Goal: Information Seeking & Learning: Learn about a topic

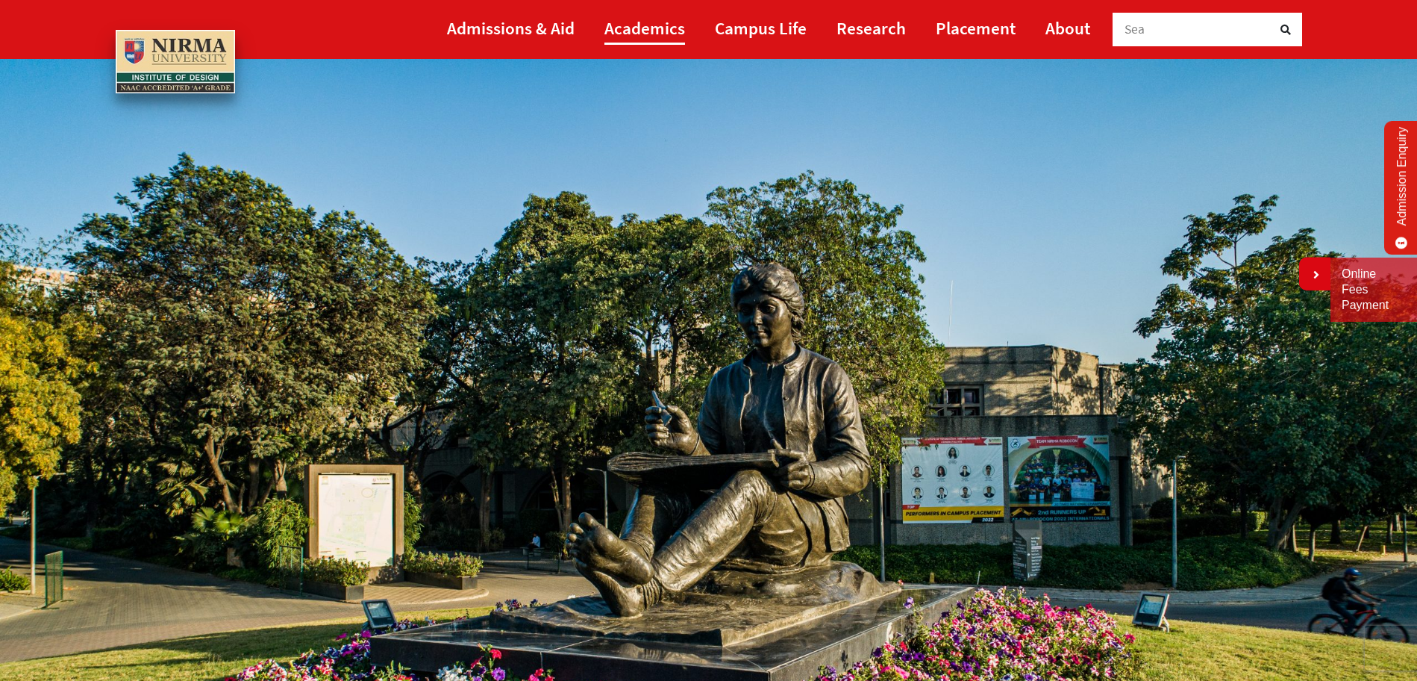
click at [666, 24] on link "Academics" at bounding box center [644, 28] width 81 height 34
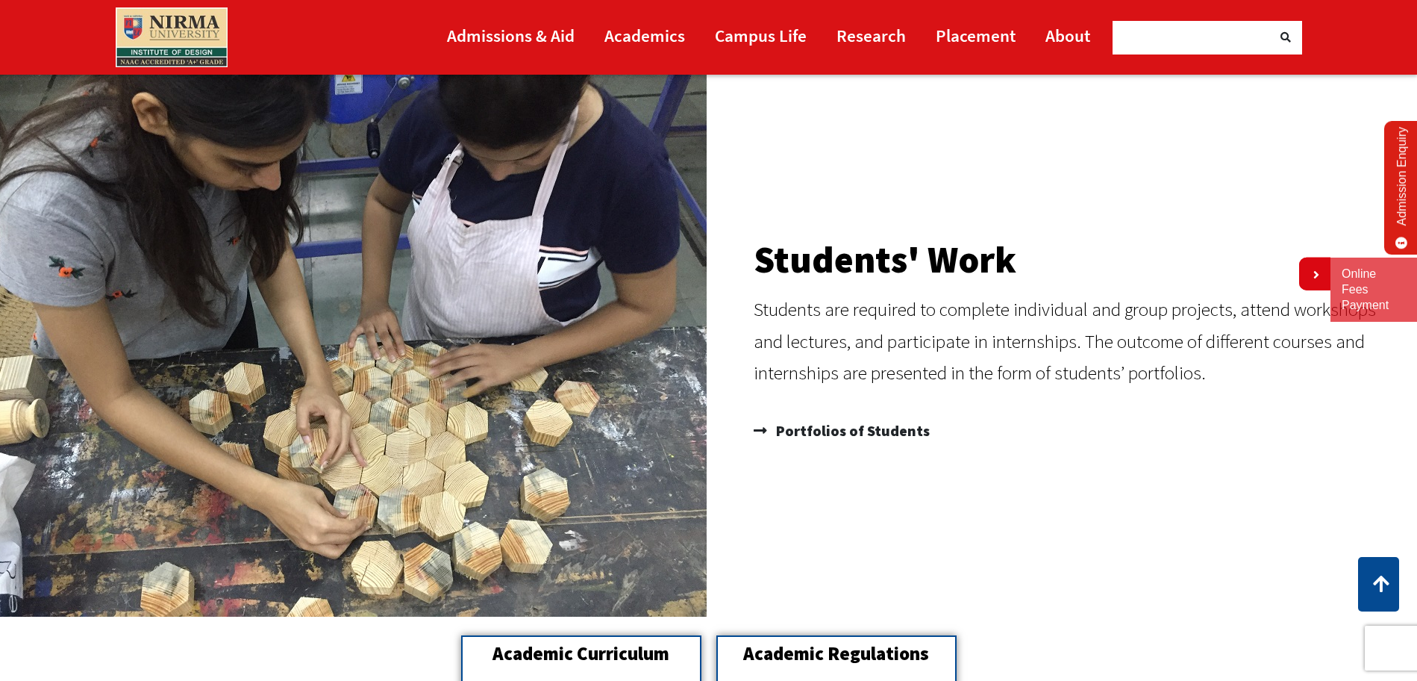
scroll to position [1314, 0]
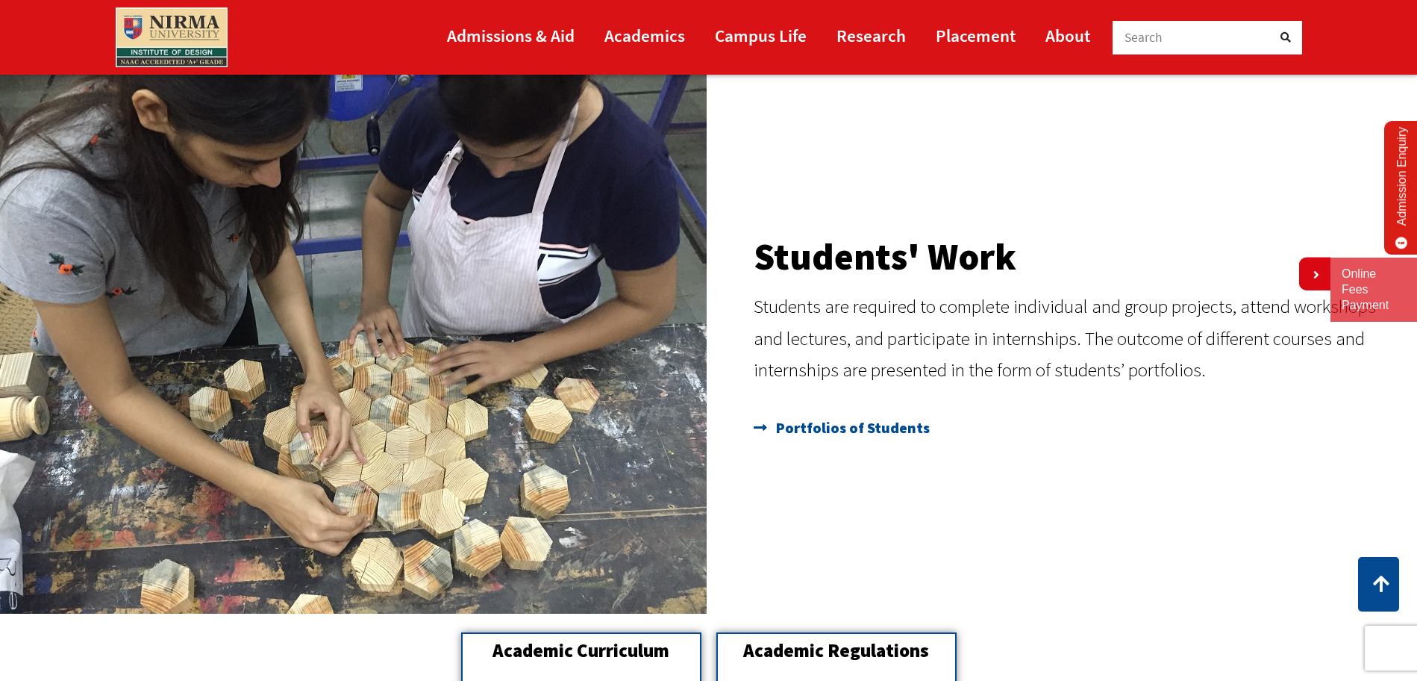
click at [899, 431] on span "Portfolios of Students" at bounding box center [850, 428] width 157 height 30
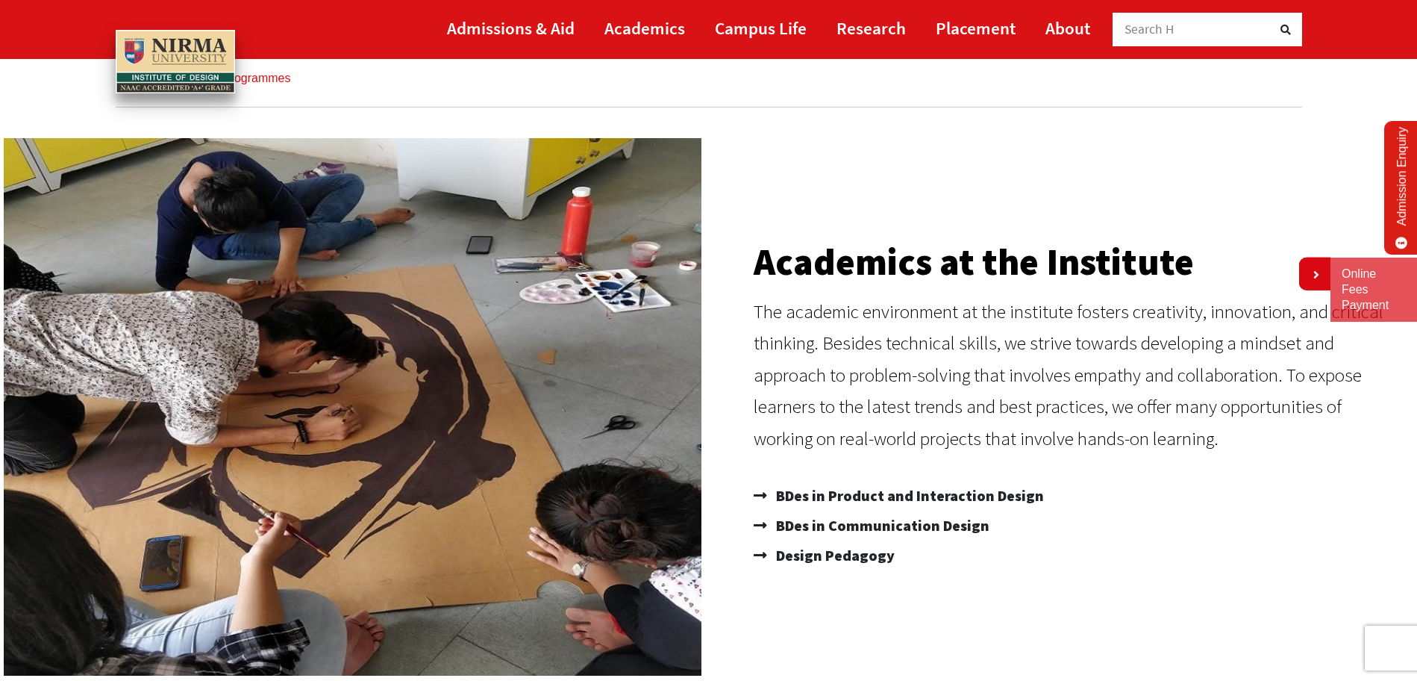
scroll to position [52, 0]
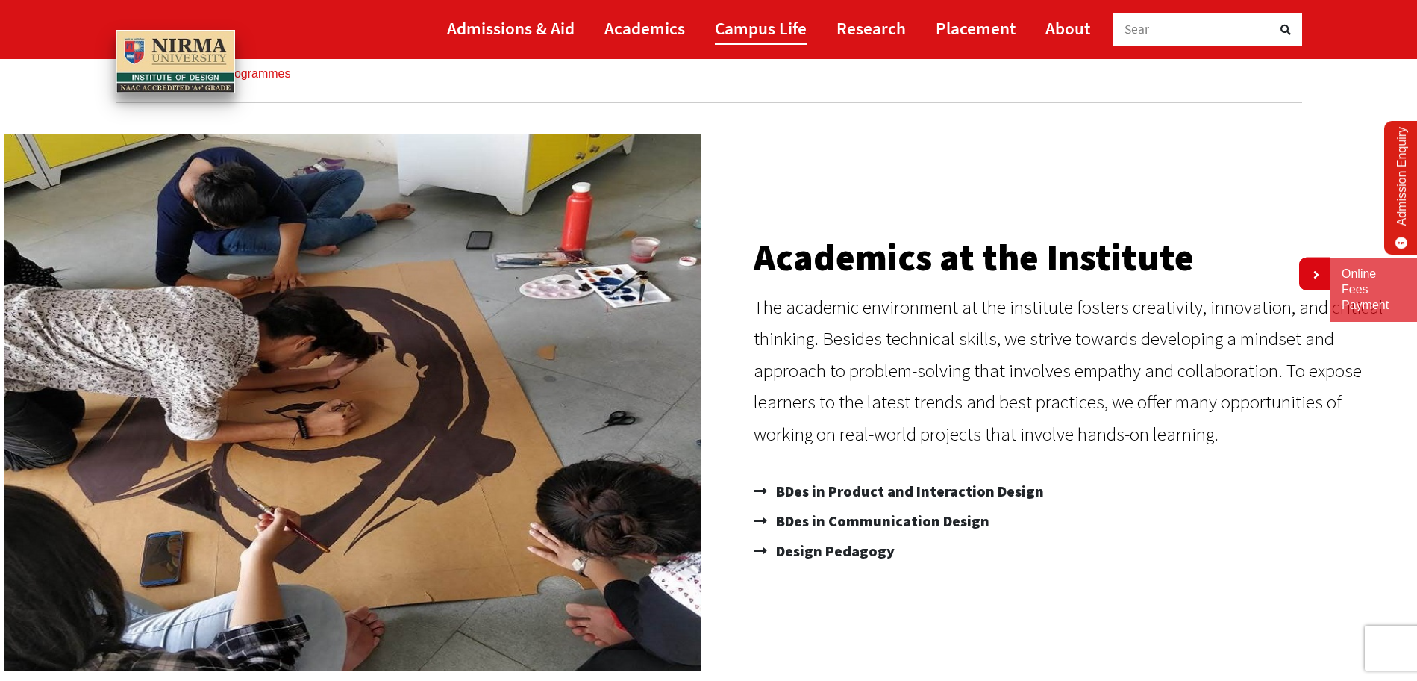
click at [735, 28] on link "Campus Life" at bounding box center [761, 28] width 92 height 34
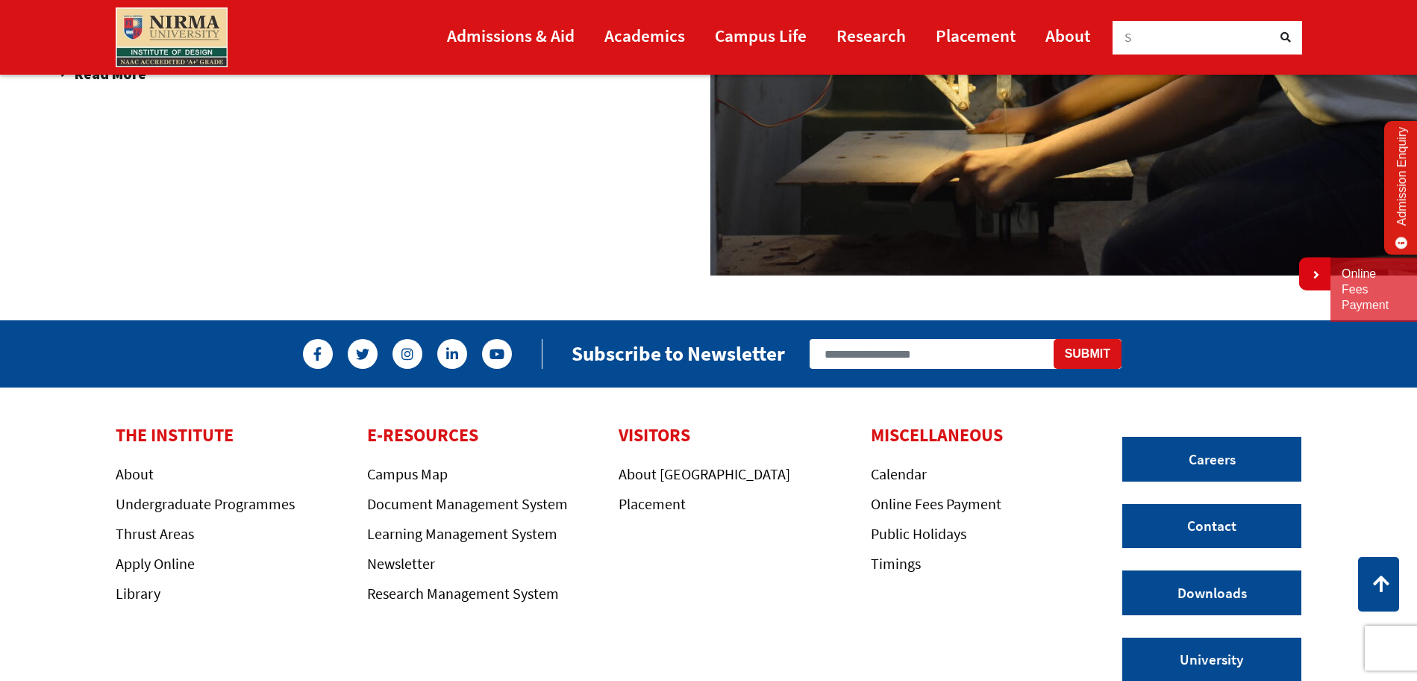
scroll to position [2526, 0]
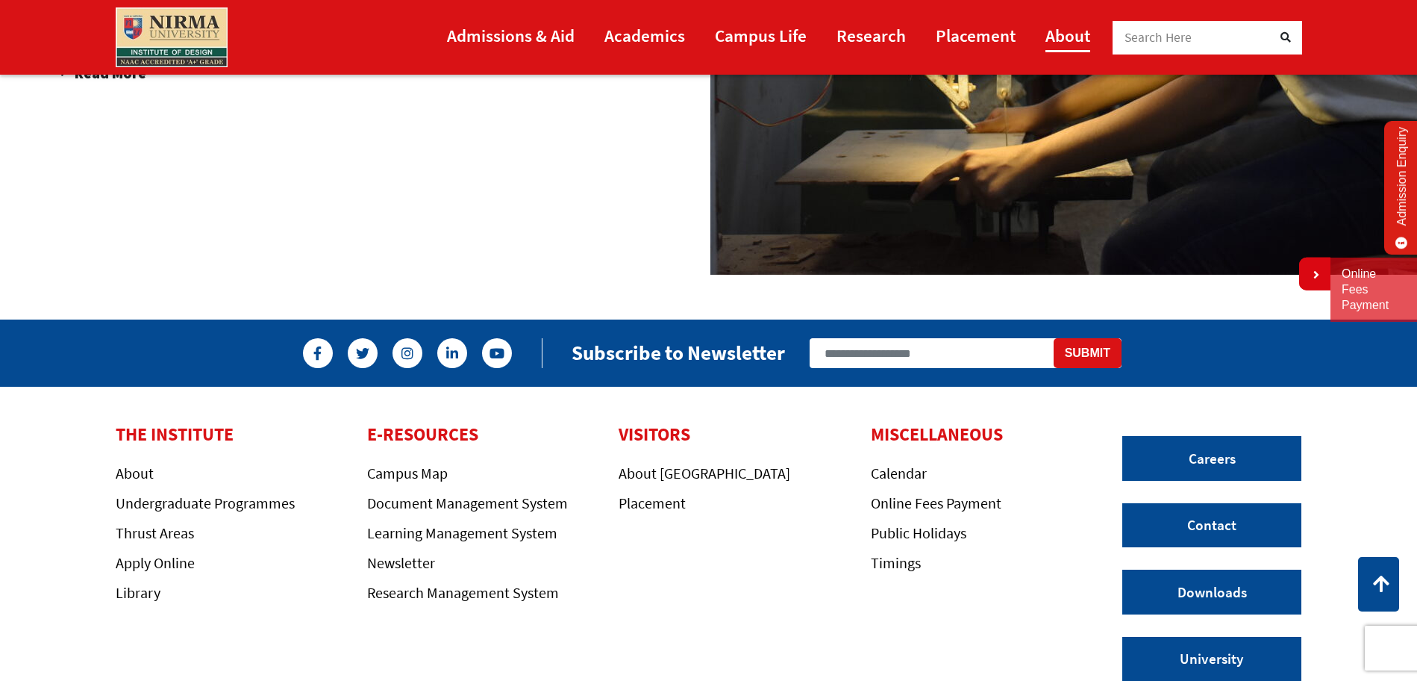
click at [1052, 38] on link "About" at bounding box center [1068, 36] width 45 height 34
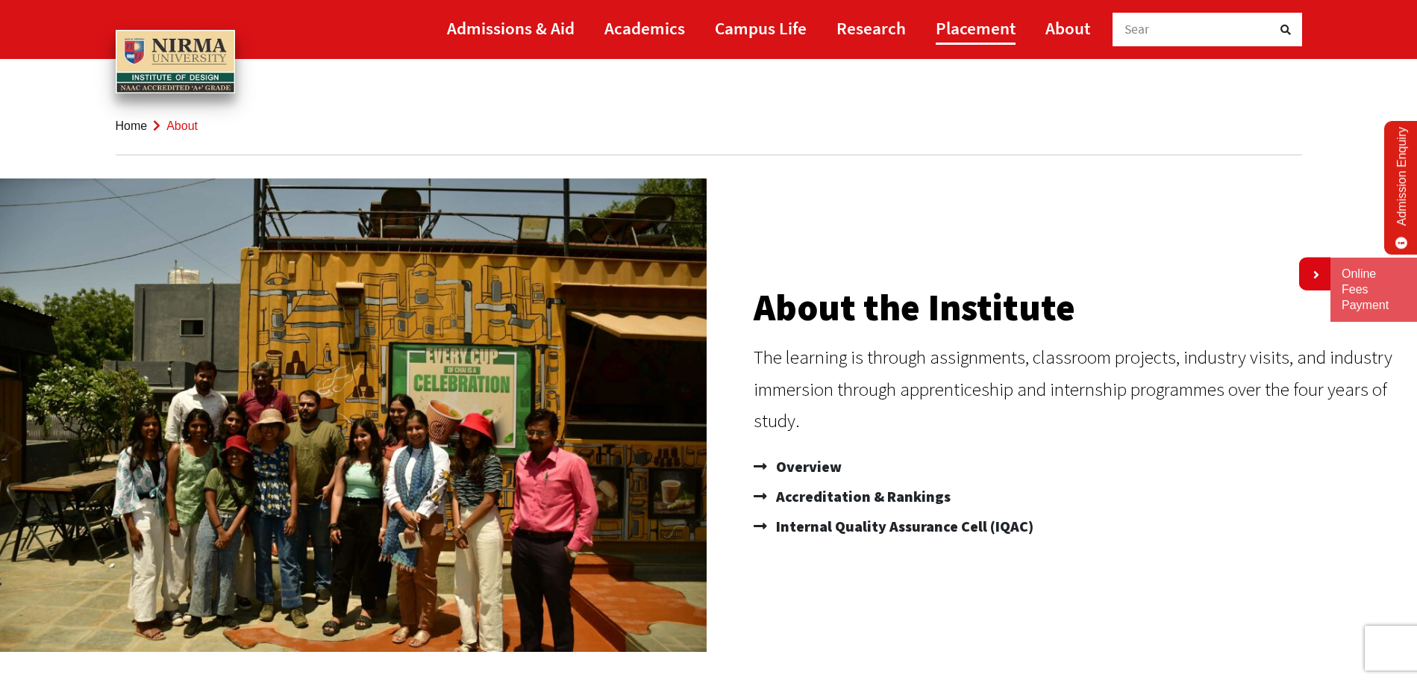
click at [955, 16] on link "Placement" at bounding box center [976, 28] width 80 height 34
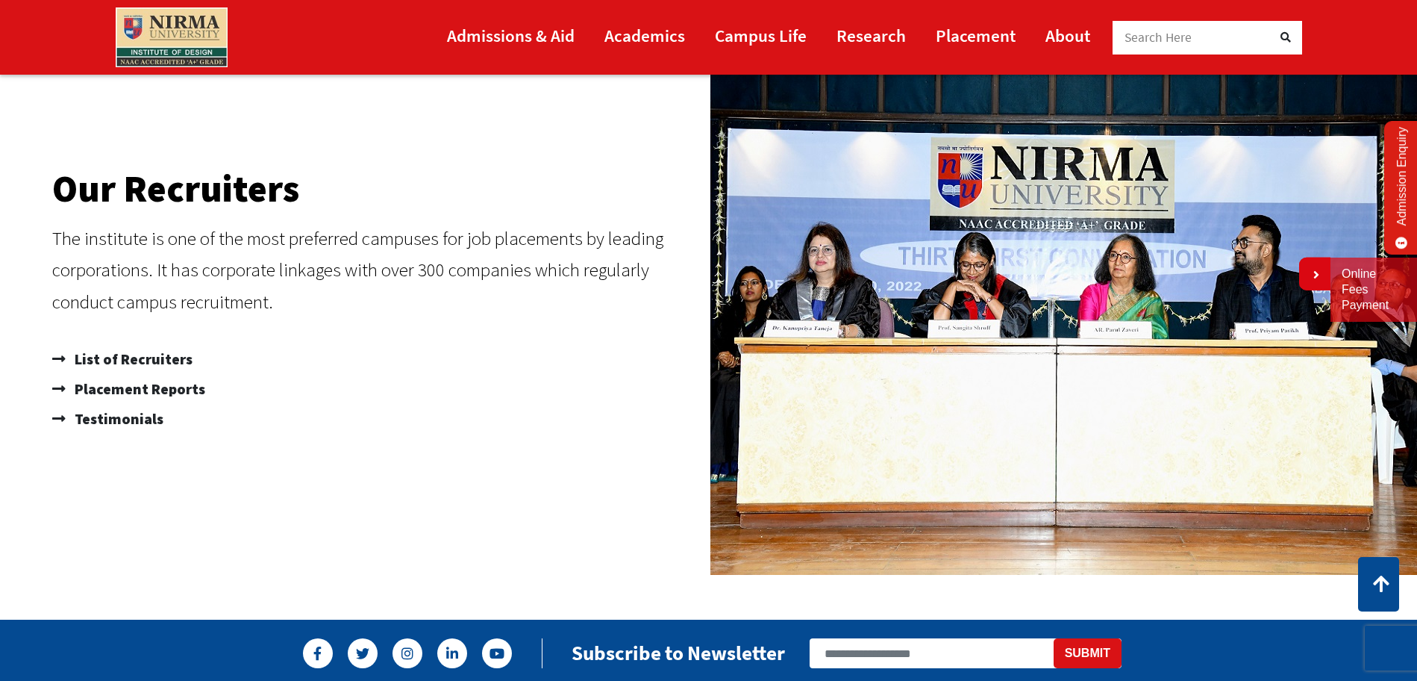
scroll to position [1010, 0]
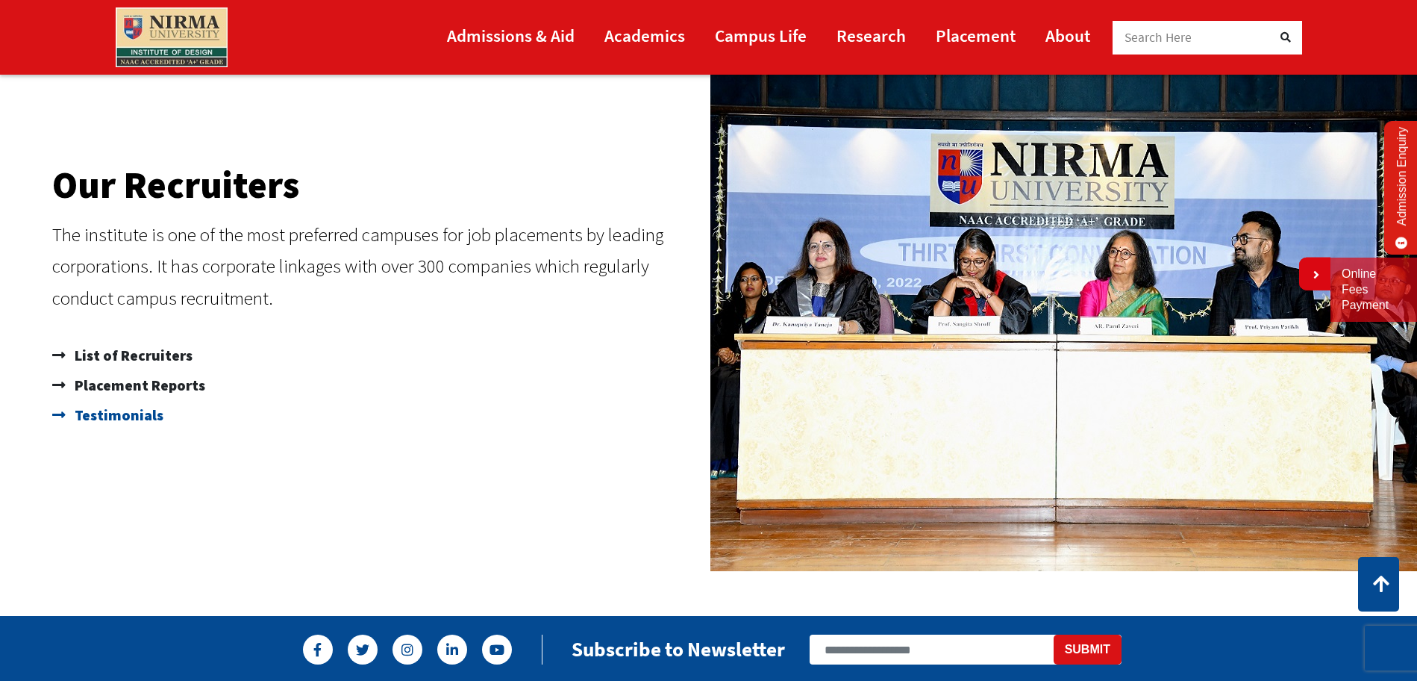
click at [127, 419] on span "Testimonials" at bounding box center [117, 415] width 93 height 30
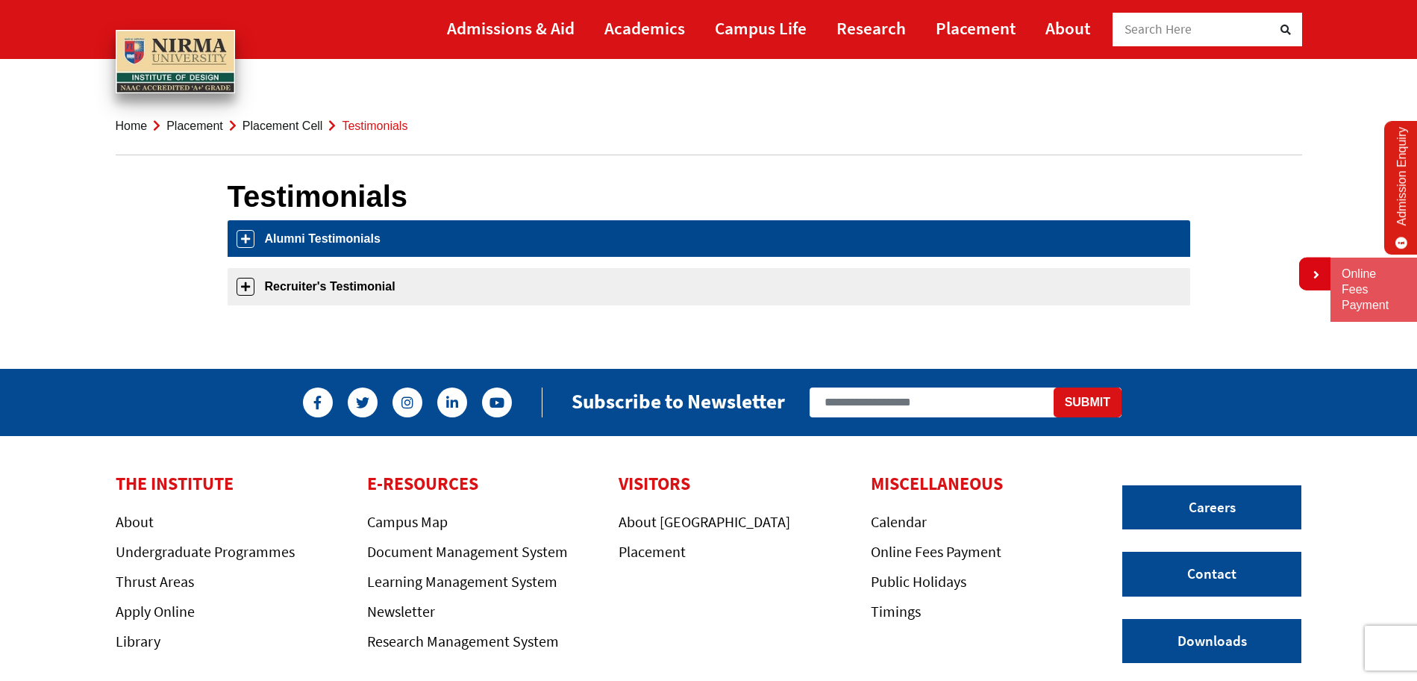
click at [375, 242] on link "Alumni Testimonials" at bounding box center [709, 238] width 963 height 37
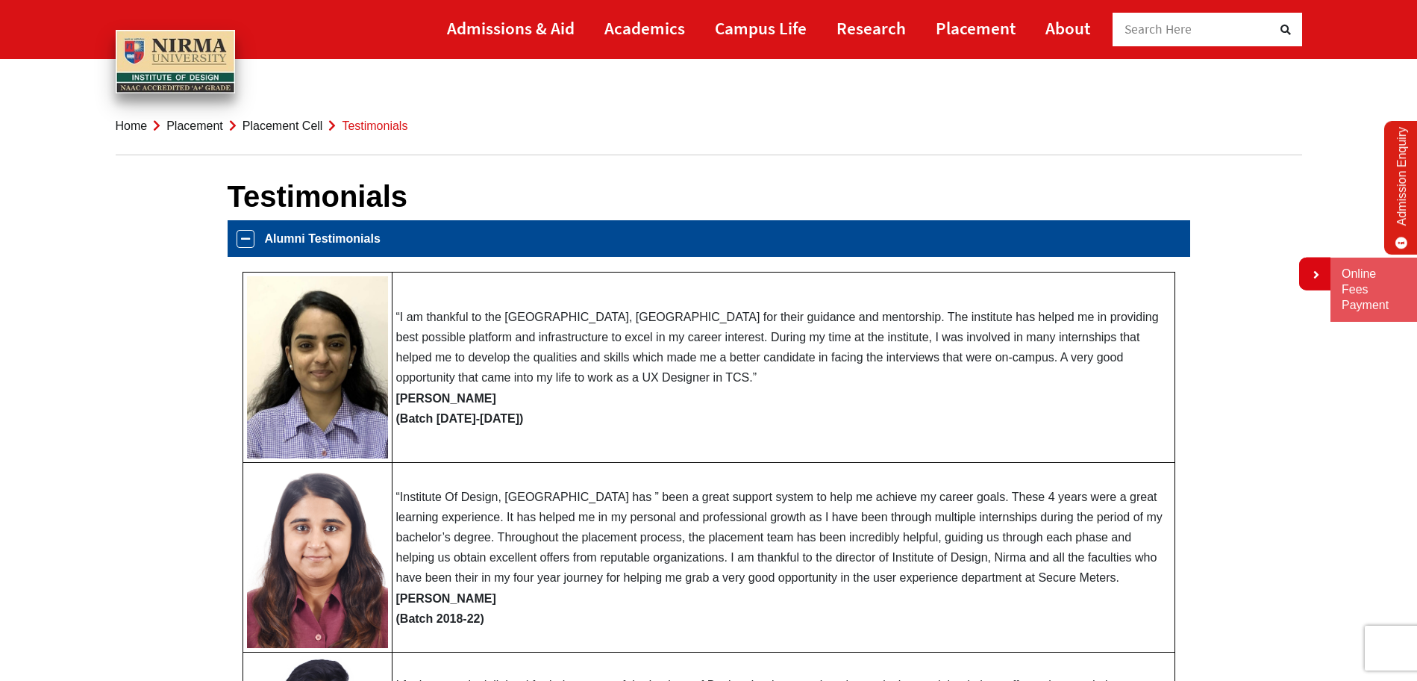
click at [284, 130] on link "Placement Cell" at bounding box center [283, 125] width 81 height 13
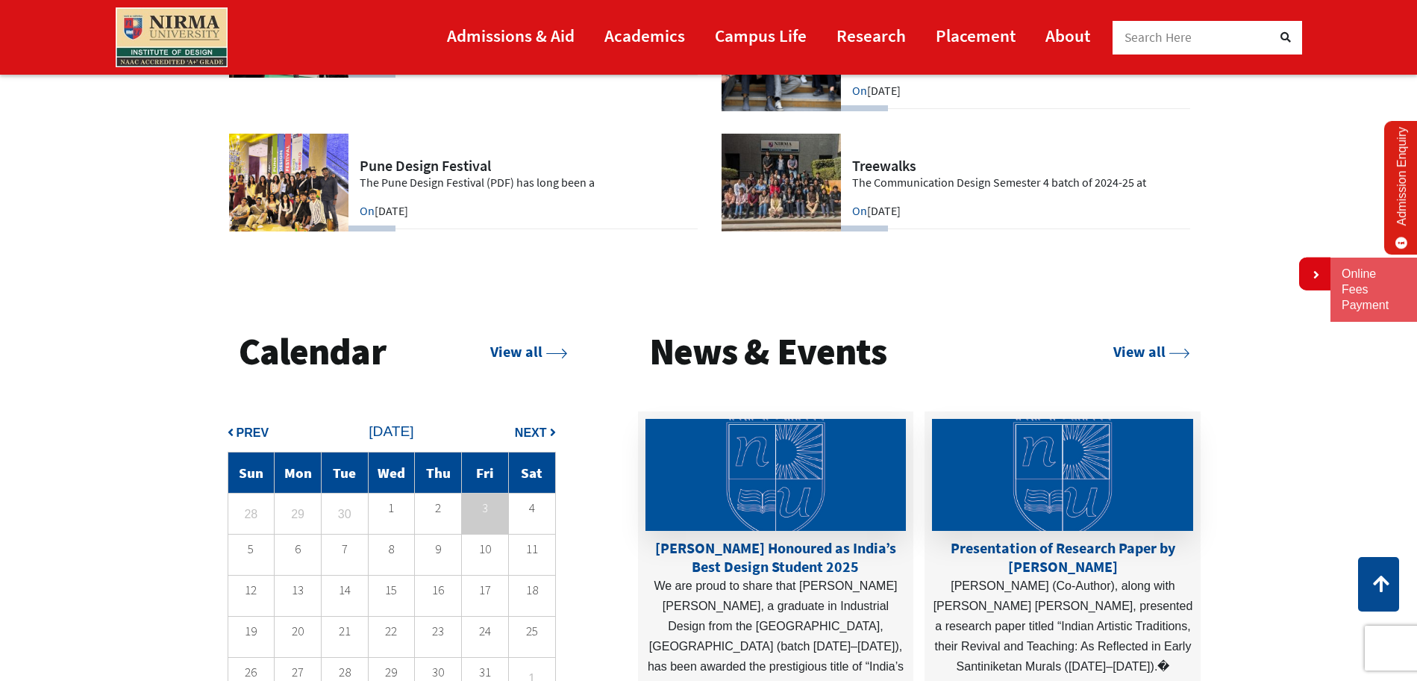
scroll to position [3499, 0]
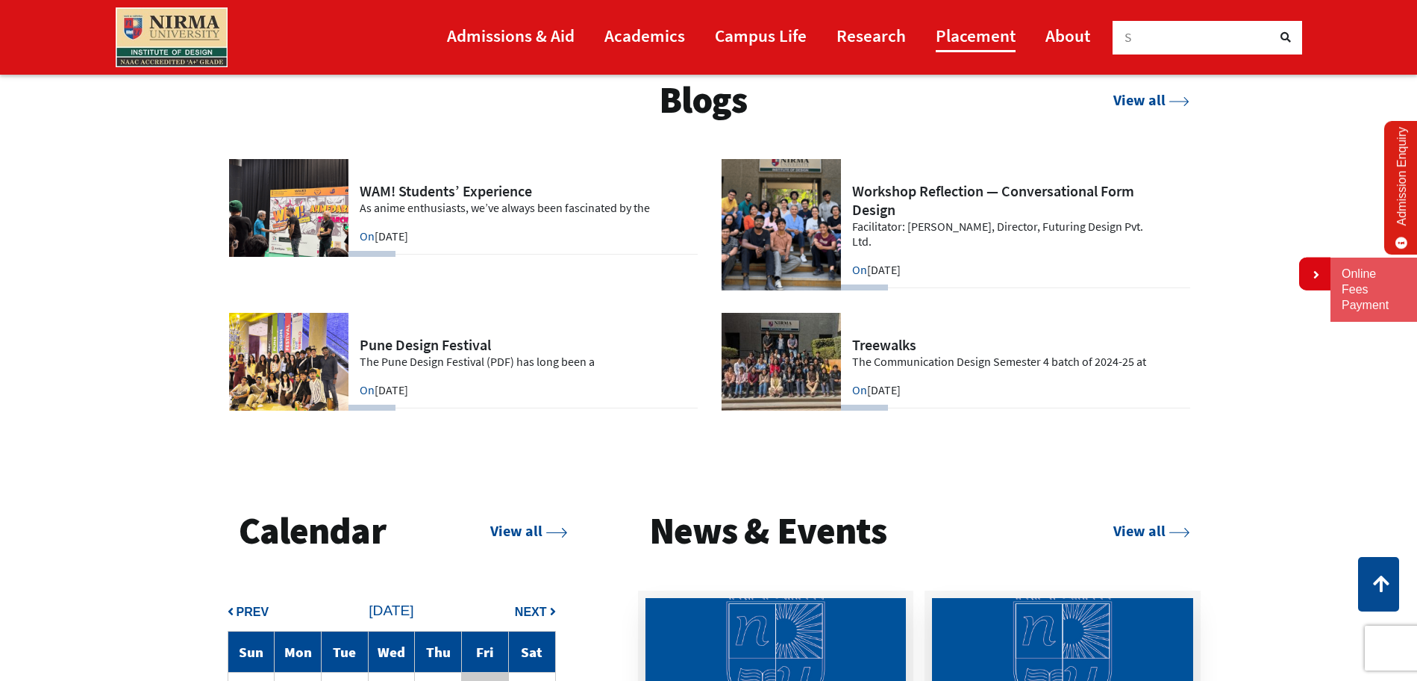
click at [980, 49] on link "Placement" at bounding box center [976, 36] width 80 height 34
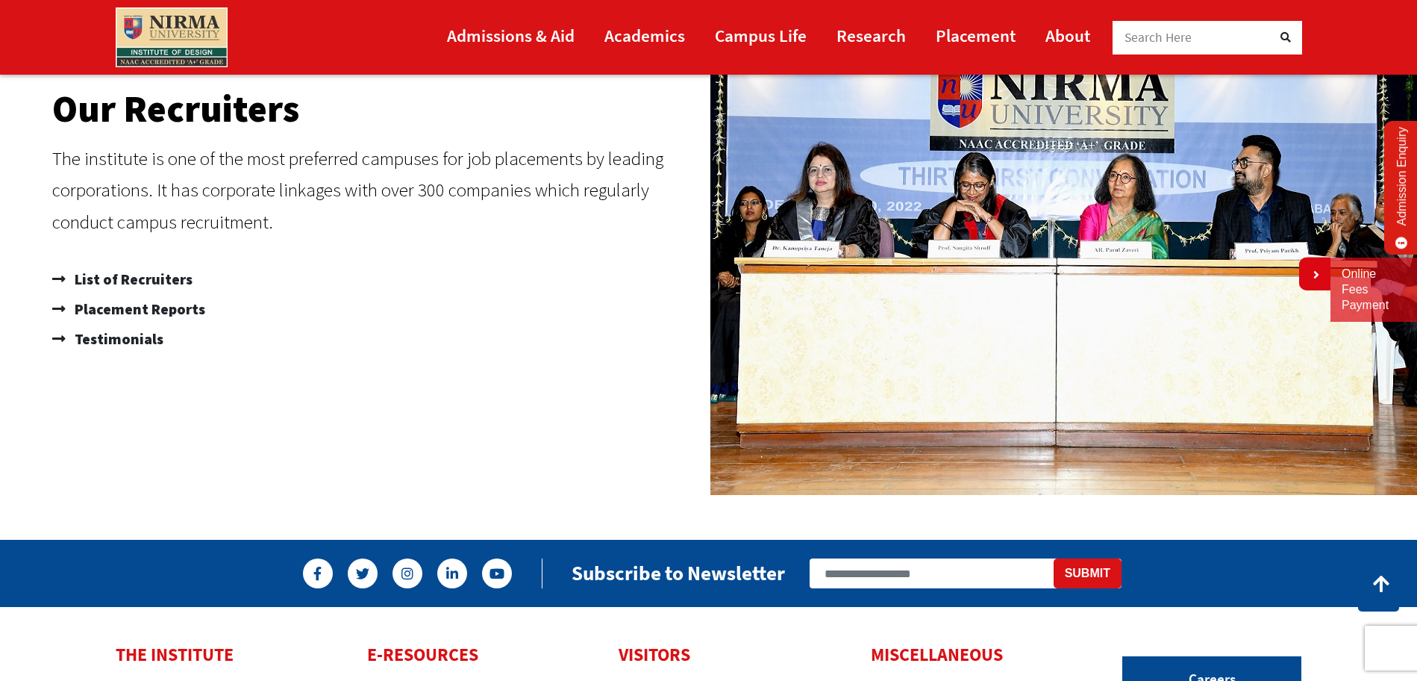
scroll to position [1089, 0]
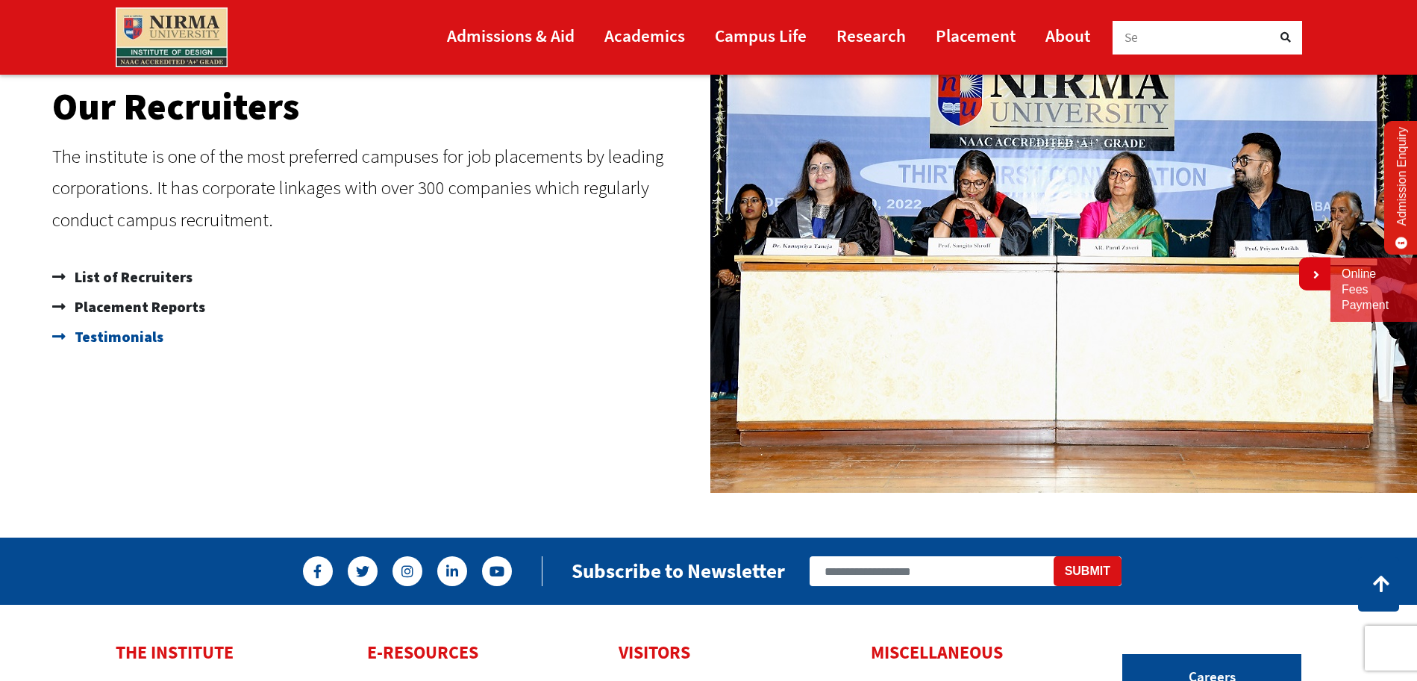
click at [133, 337] on span "Testimonials" at bounding box center [117, 337] width 93 height 30
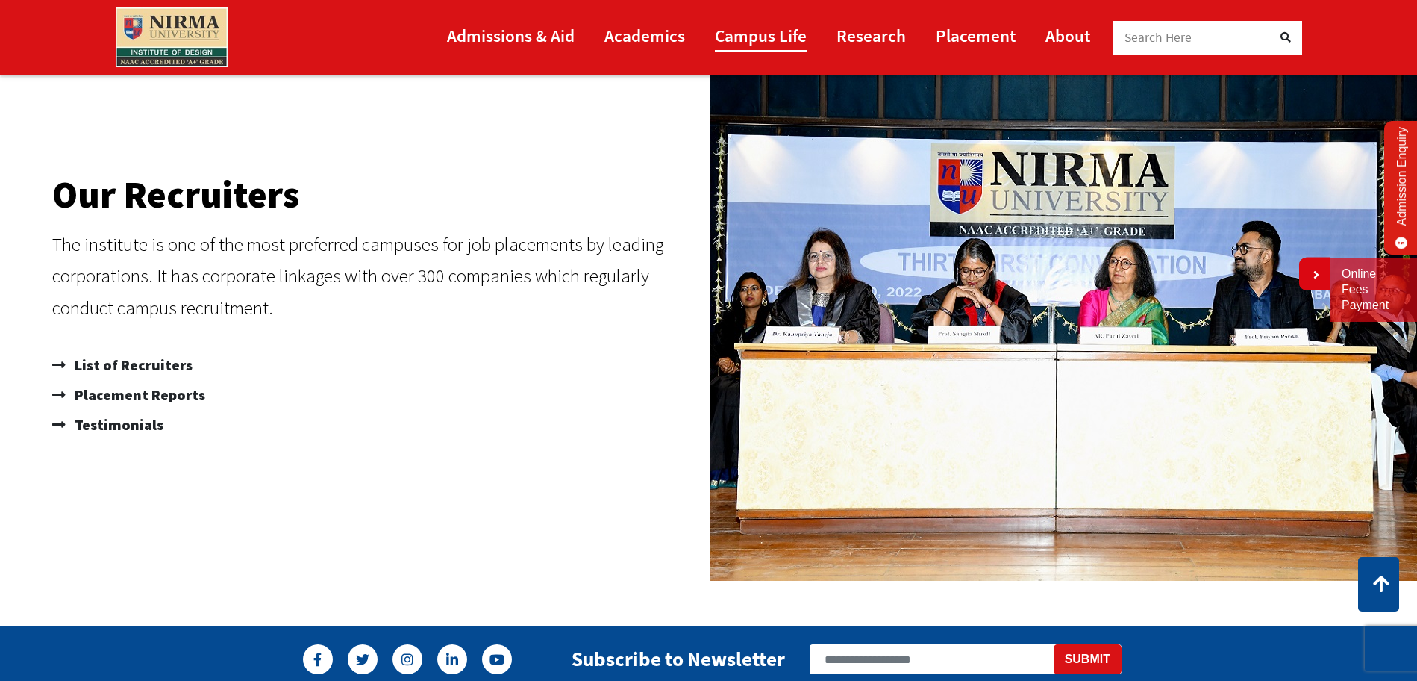
click at [803, 28] on link "Campus Life" at bounding box center [761, 36] width 92 height 34
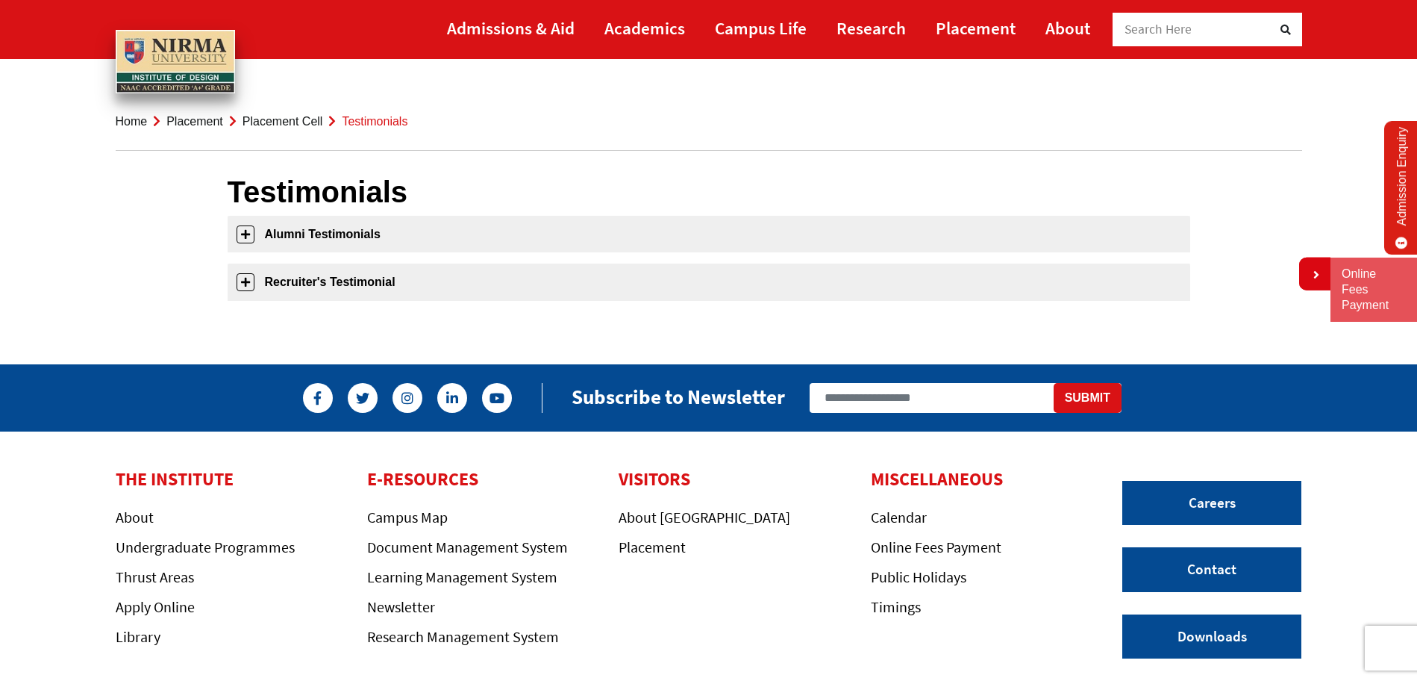
scroll to position [7, 0]
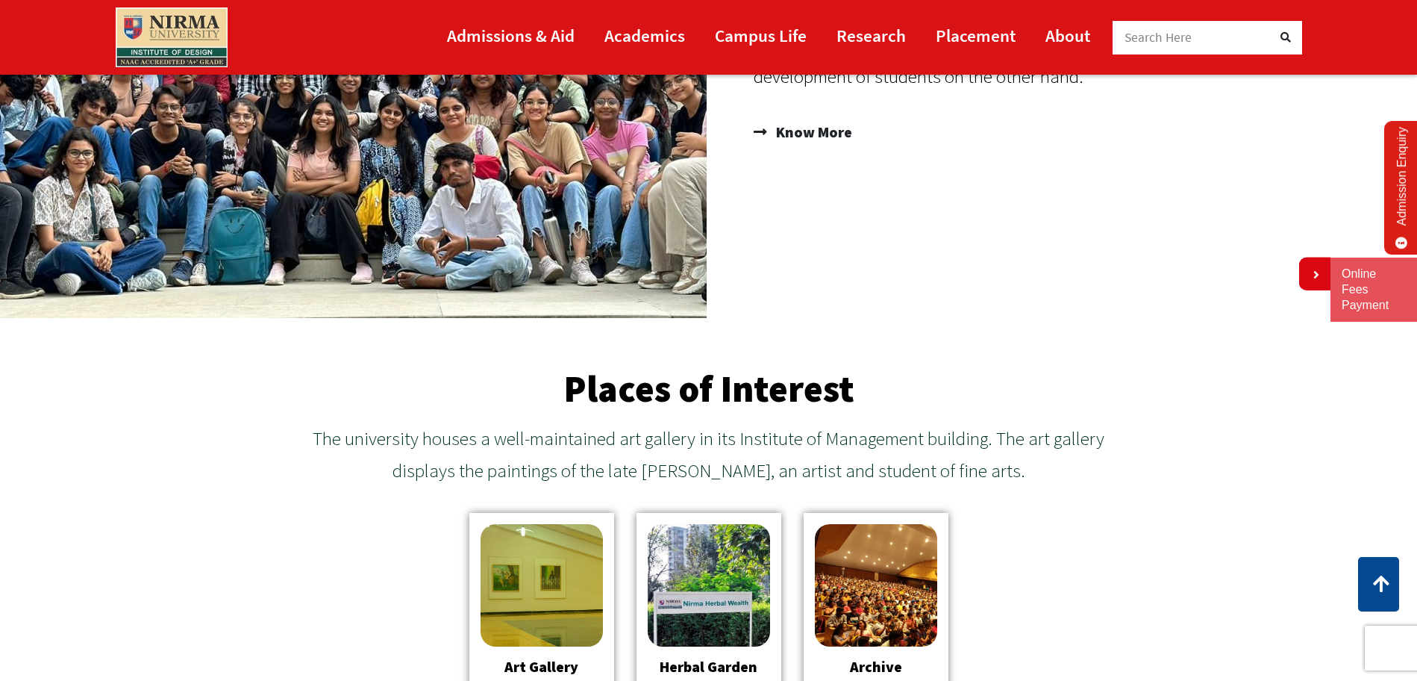
scroll to position [1344, 0]
